Goal: Ask a question

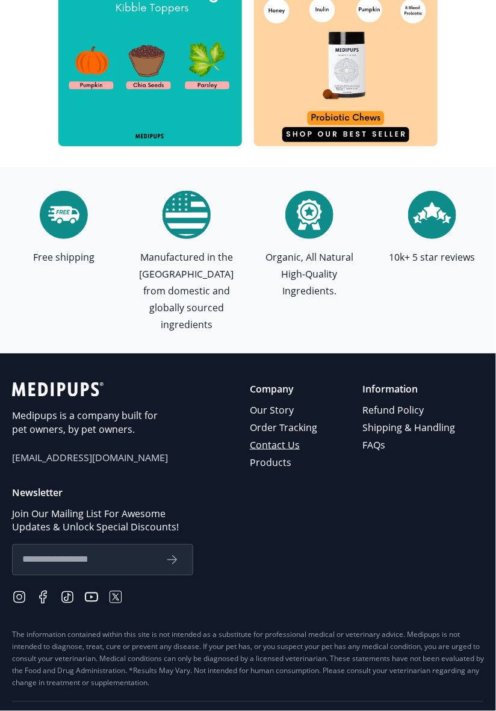
click at [293, 436] on link "Contact Us" at bounding box center [284, 444] width 69 height 17
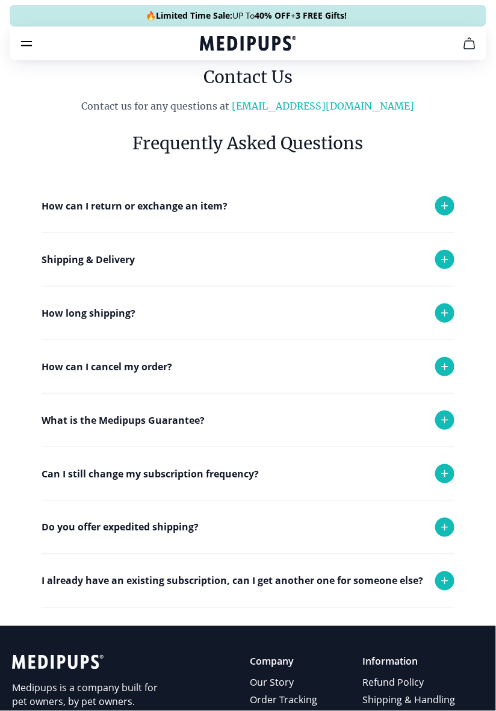
click at [156, 375] on div "How can I cancel my order?" at bounding box center [248, 366] width 413 height 53
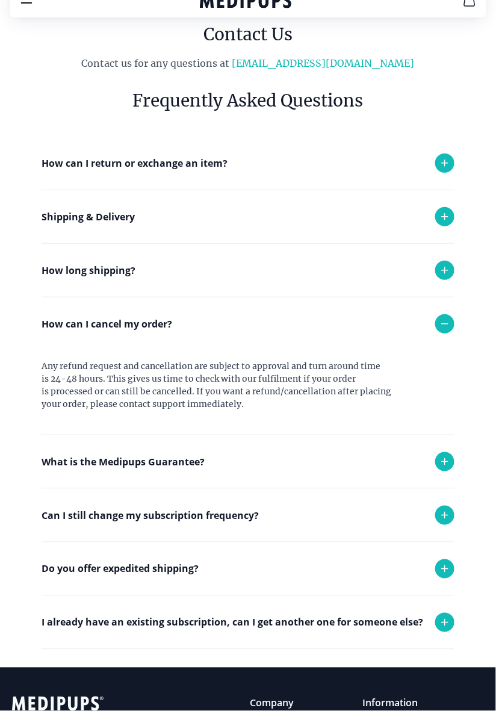
scroll to position [136, 0]
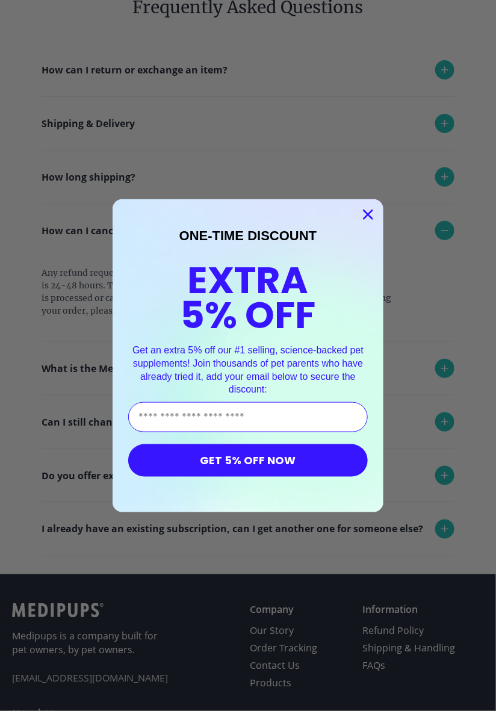
click at [365, 223] on circle "Close dialog" at bounding box center [368, 214] width 20 height 20
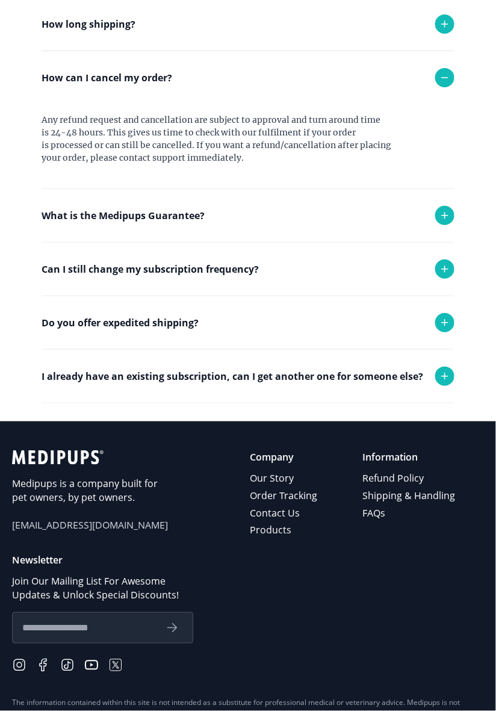
scroll to position [285, 0]
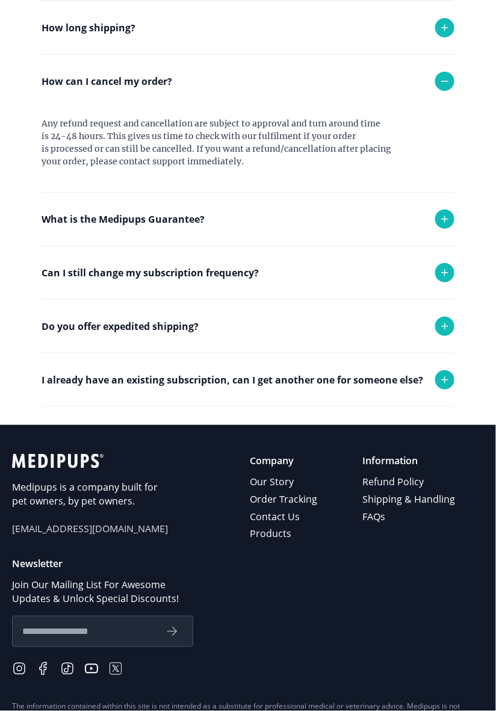
click at [92, 531] on span "[EMAIL_ADDRESS][DOMAIN_NAME]" at bounding box center [90, 529] width 156 height 14
click at [55, 532] on span "[EMAIL_ADDRESS][DOMAIN_NAME]" at bounding box center [90, 529] width 156 height 14
click at [58, 533] on span "[EMAIL_ADDRESS][DOMAIN_NAME]" at bounding box center [90, 529] width 156 height 14
click at [98, 501] on p "Medipups is a company built for pet owners, by pet owners." at bounding box center [90, 494] width 156 height 28
click at [61, 534] on span "[EMAIL_ADDRESS][DOMAIN_NAME]" at bounding box center [90, 529] width 156 height 14
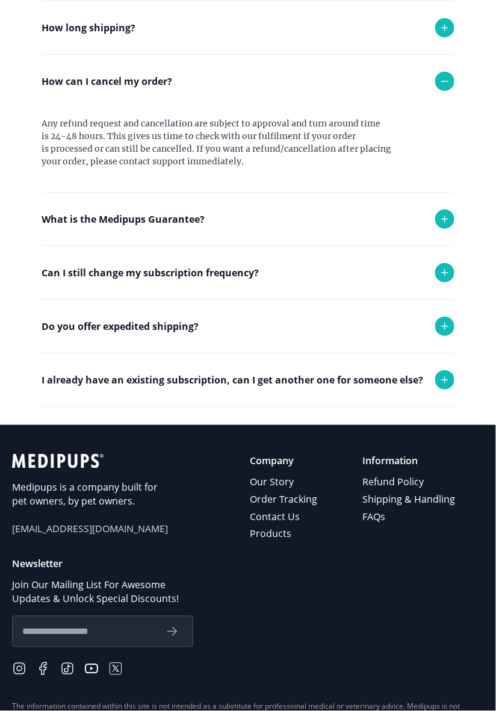
click at [60, 533] on span "[EMAIL_ADDRESS][DOMAIN_NAME]" at bounding box center [90, 529] width 156 height 14
click at [63, 536] on div "Medipups is a company built for pet owners, by pet owners. [EMAIL_ADDRESS][DOMA…" at bounding box center [90, 498] width 156 height 89
click at [66, 533] on span "[EMAIL_ADDRESS][DOMAIN_NAME]" at bounding box center [90, 529] width 156 height 14
click at [69, 538] on div "Medipups is a company built for pet owners, by pet owners. [EMAIL_ADDRESS][DOMA…" at bounding box center [90, 498] width 156 height 89
click at [70, 537] on div "Medipups is a company built for pet owners, by pet owners. [EMAIL_ADDRESS][DOMA…" at bounding box center [90, 498] width 156 height 89
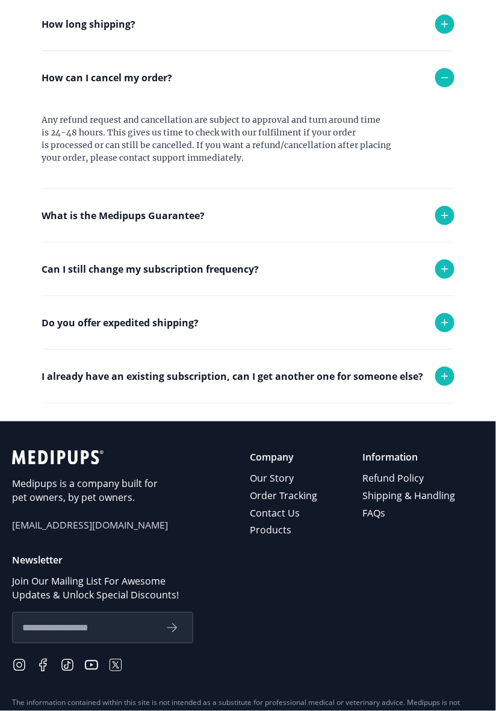
scroll to position [288, 0]
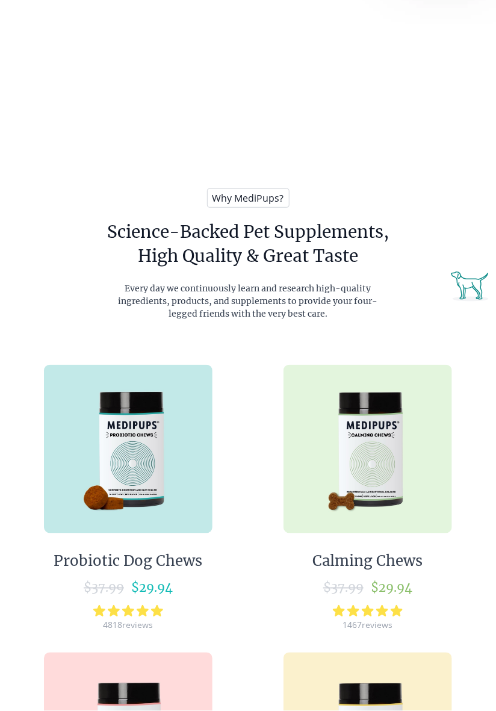
scroll to position [3935, 0]
